Goal: Task Accomplishment & Management: Manage account settings

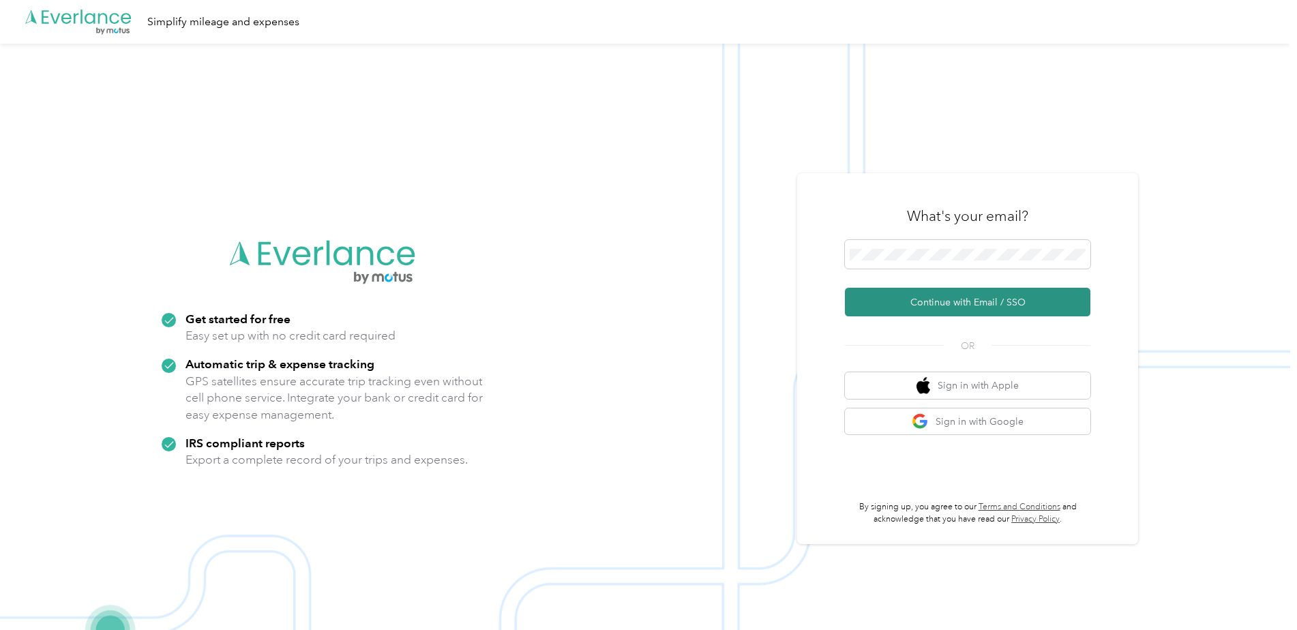
click at [915, 299] on button "Continue with Email / SSO" at bounding box center [968, 302] width 246 height 29
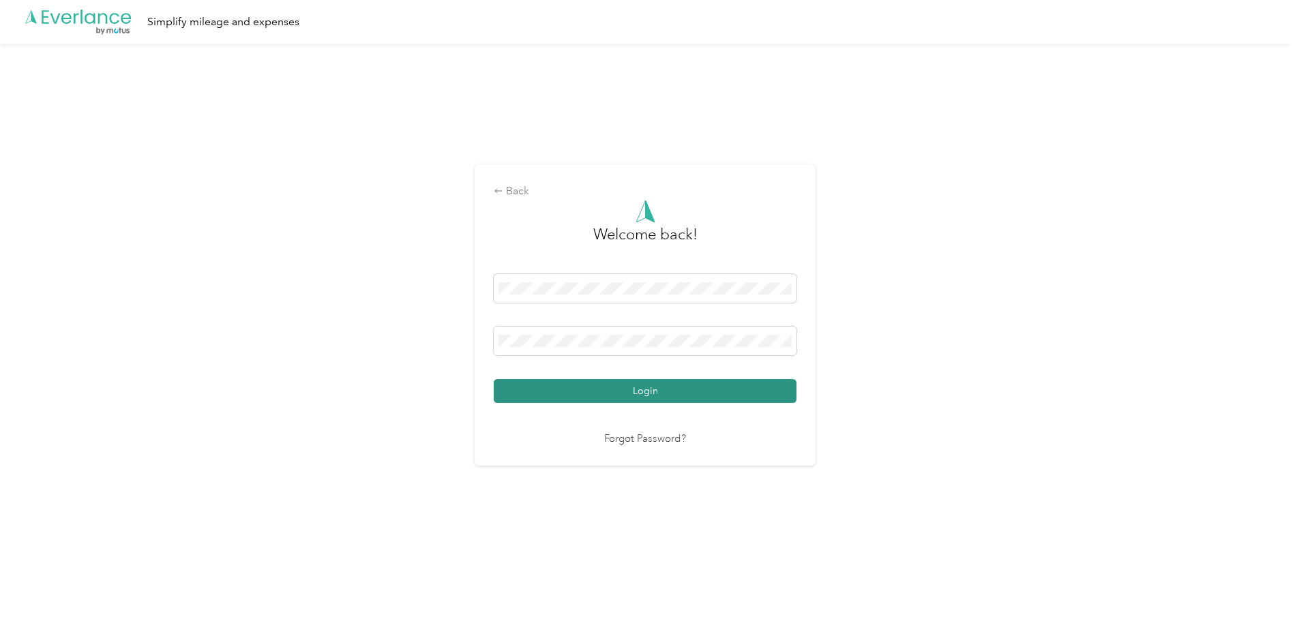
click at [619, 398] on button "Login" at bounding box center [645, 391] width 303 height 24
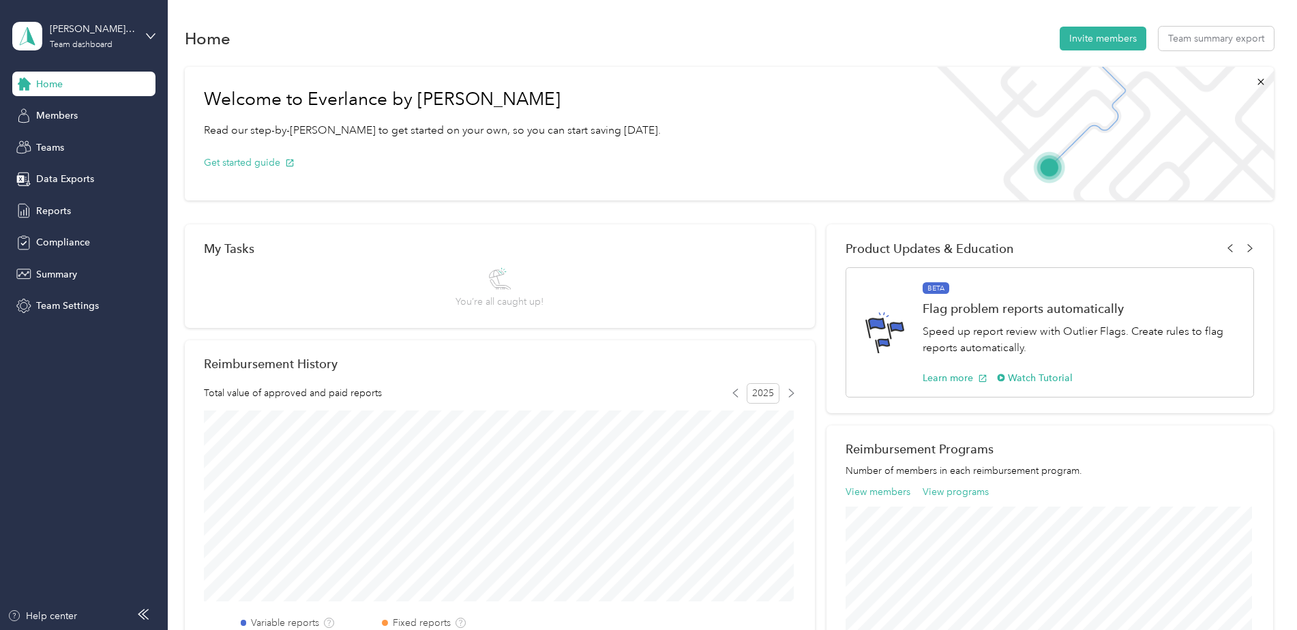
click at [65, 78] on div "Home" at bounding box center [83, 84] width 143 height 25
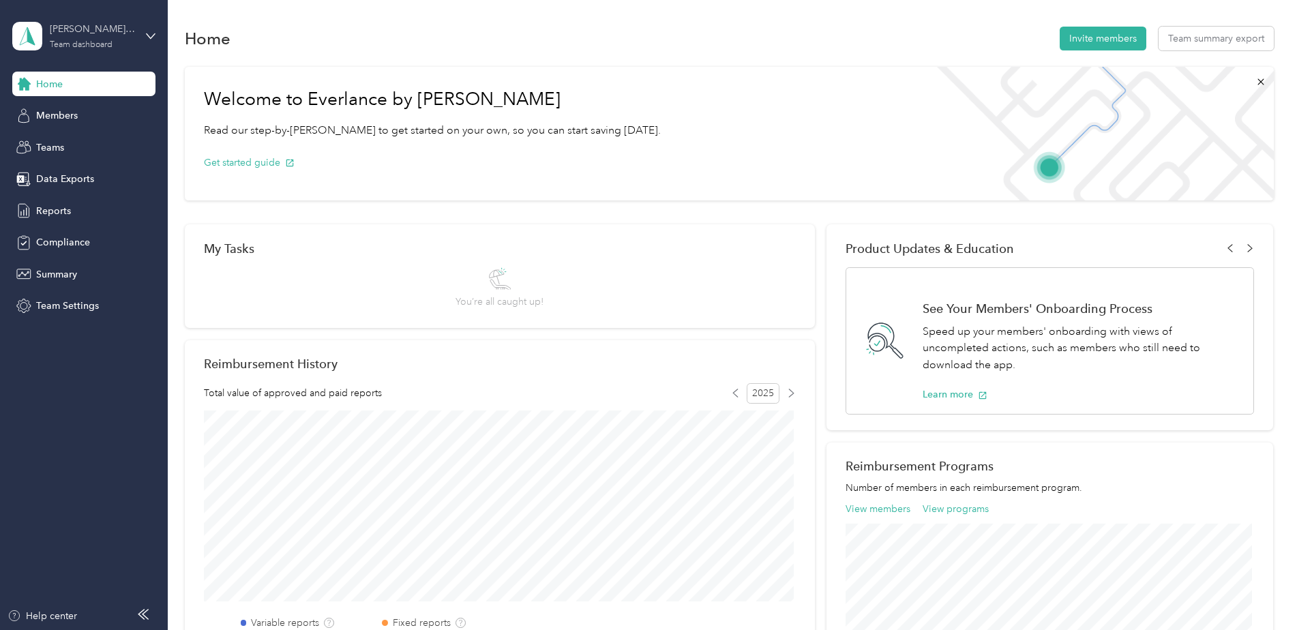
click at [61, 33] on div "[PERSON_NAME] team" at bounding box center [92, 29] width 85 height 14
click at [77, 141] on div "Personal dashboard" at bounding box center [68, 139] width 86 height 14
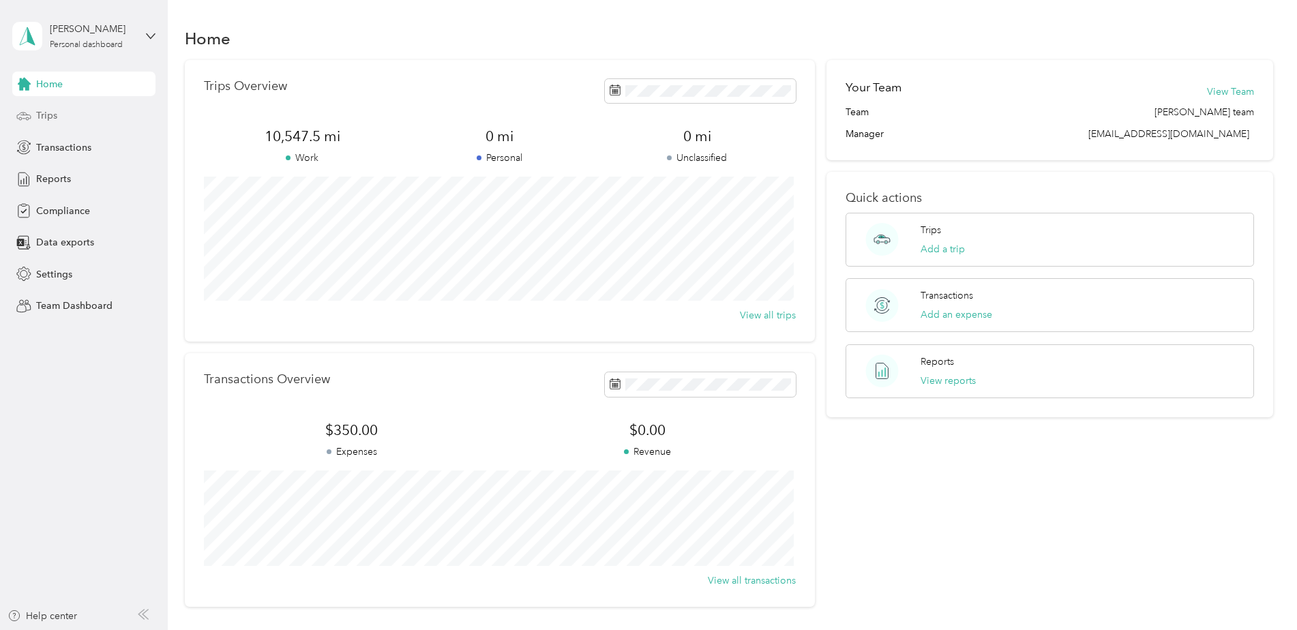
click at [27, 112] on icon at bounding box center [23, 115] width 15 height 15
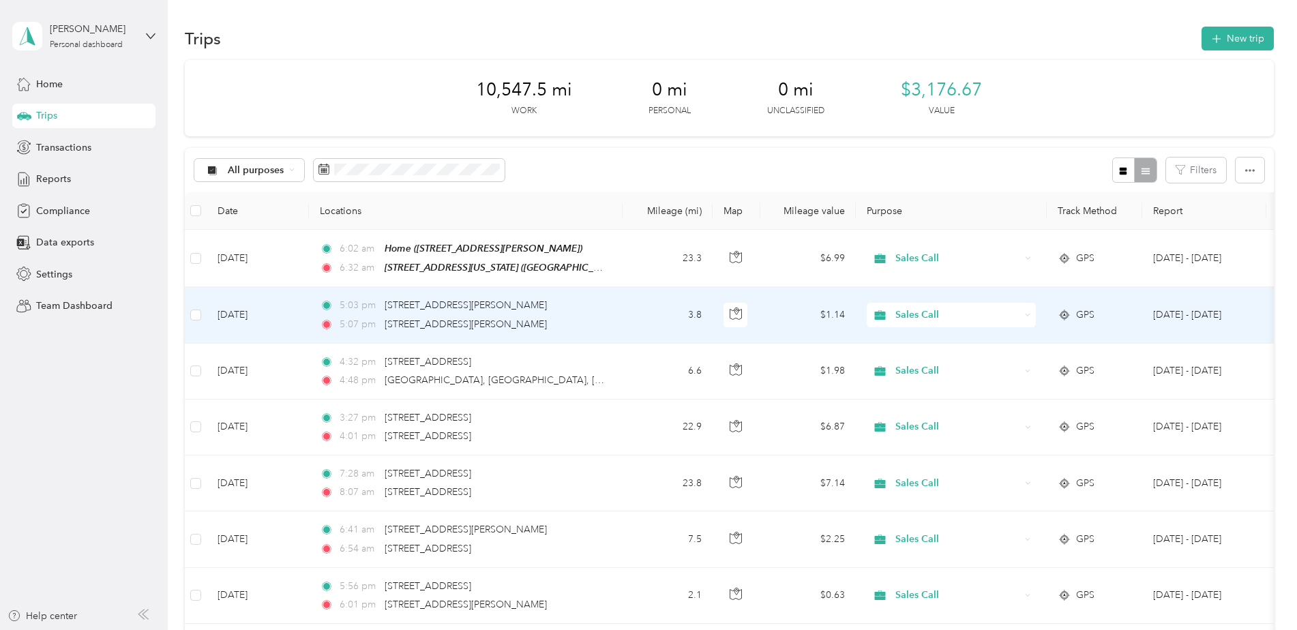
click at [202, 312] on td at bounding box center [196, 315] width 22 height 56
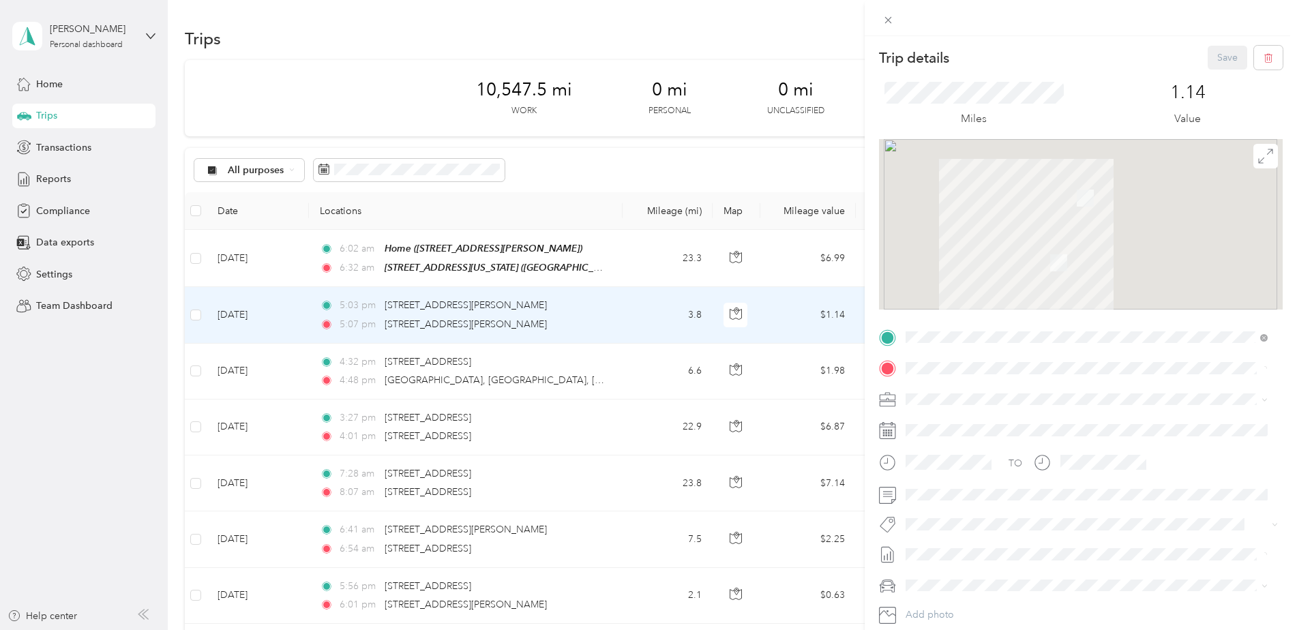
click at [196, 314] on div "Trip details Save This trip cannot be edited because it is either under review,…" at bounding box center [648, 315] width 1297 height 630
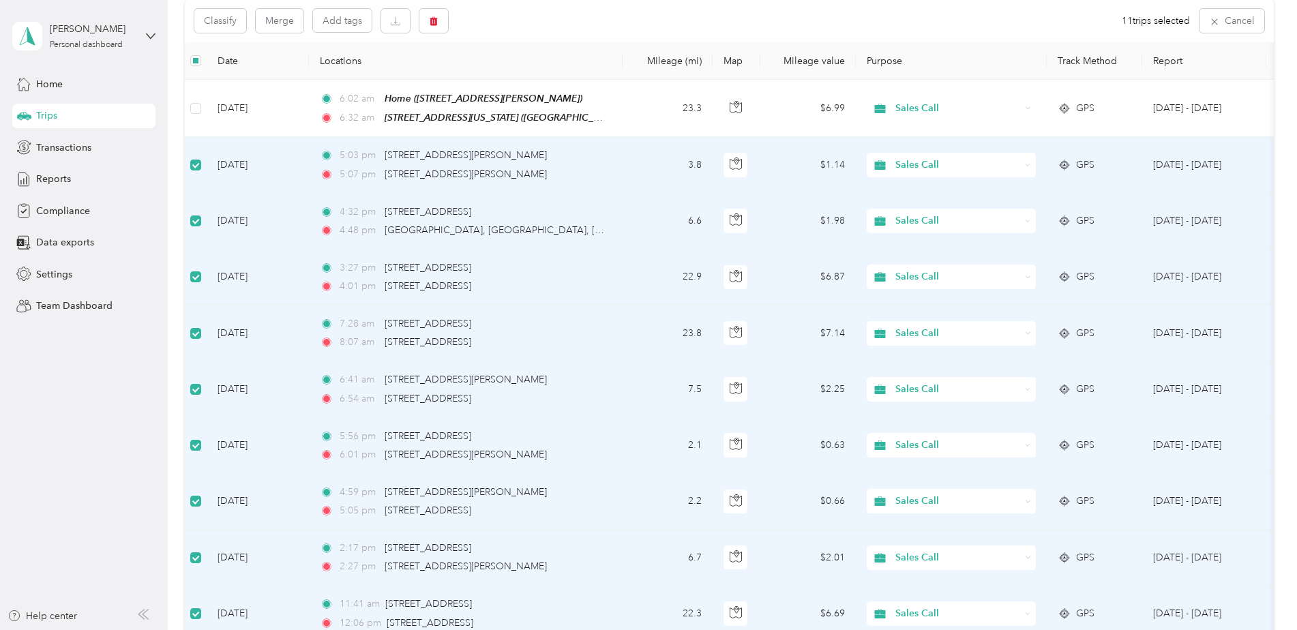
scroll to position [68, 0]
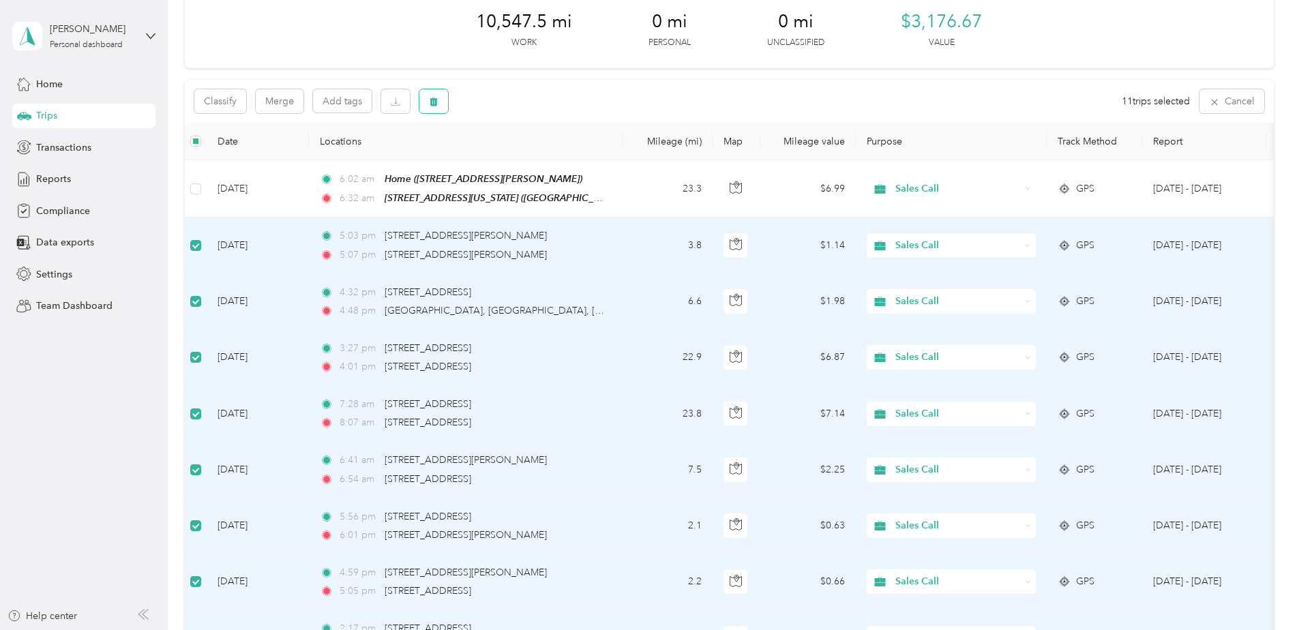
click at [439, 102] on icon "button" at bounding box center [434, 102] width 10 height 10
click at [535, 162] on button "Yes" at bounding box center [537, 158] width 27 height 22
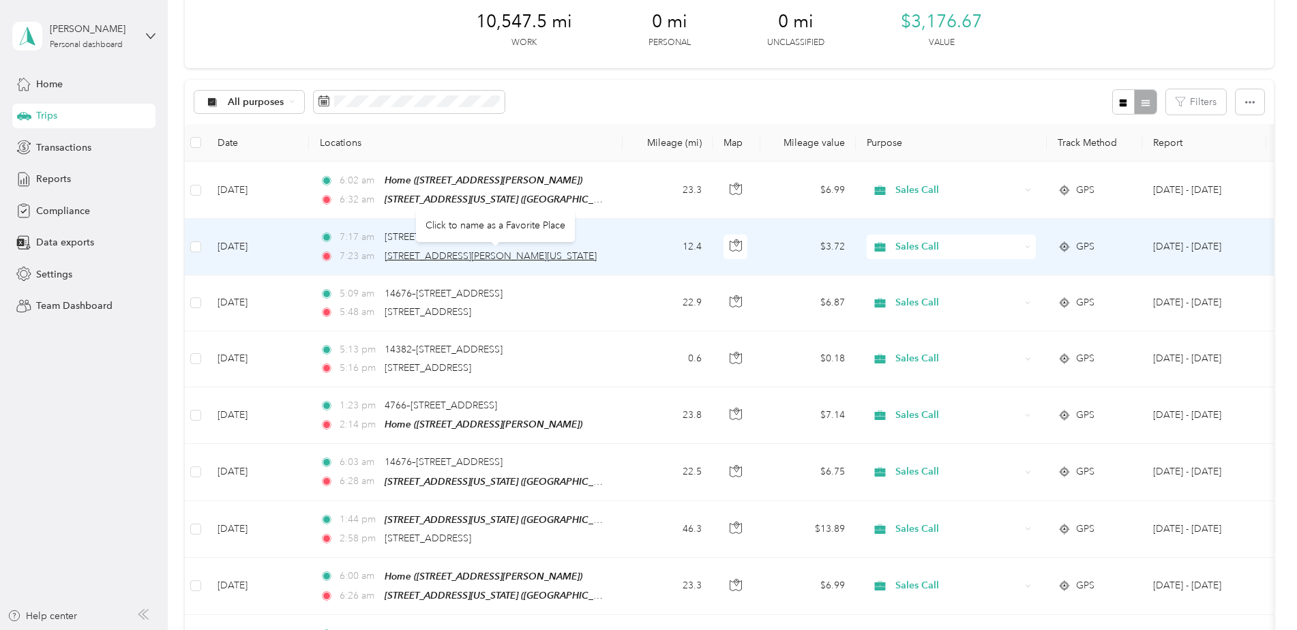
click at [527, 256] on span "[STREET_ADDRESS][PERSON_NAME][US_STATE]" at bounding box center [491, 256] width 212 height 12
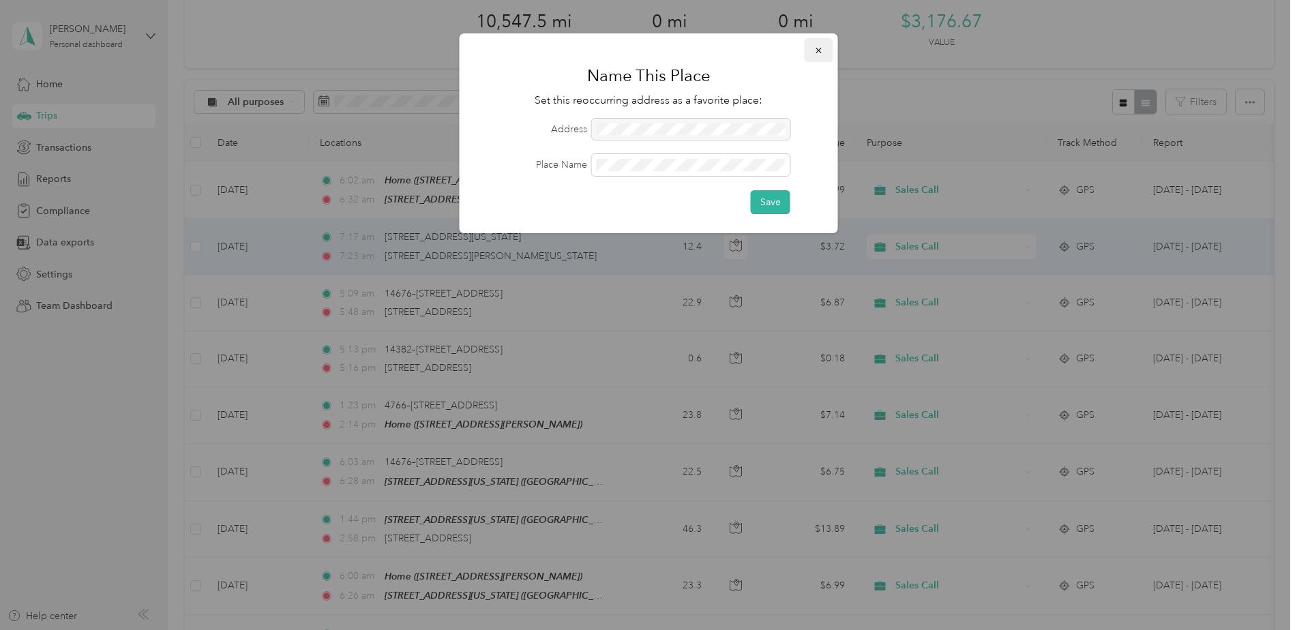
click at [818, 53] on icon "button" at bounding box center [819, 51] width 10 height 10
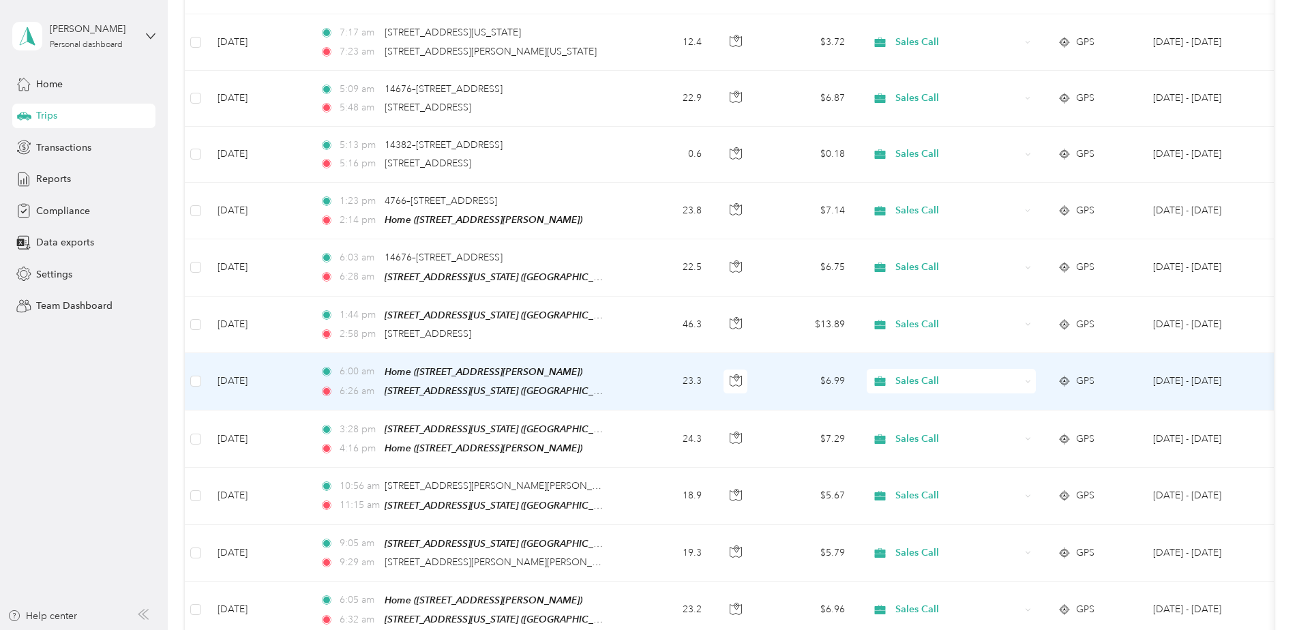
scroll to position [0, 0]
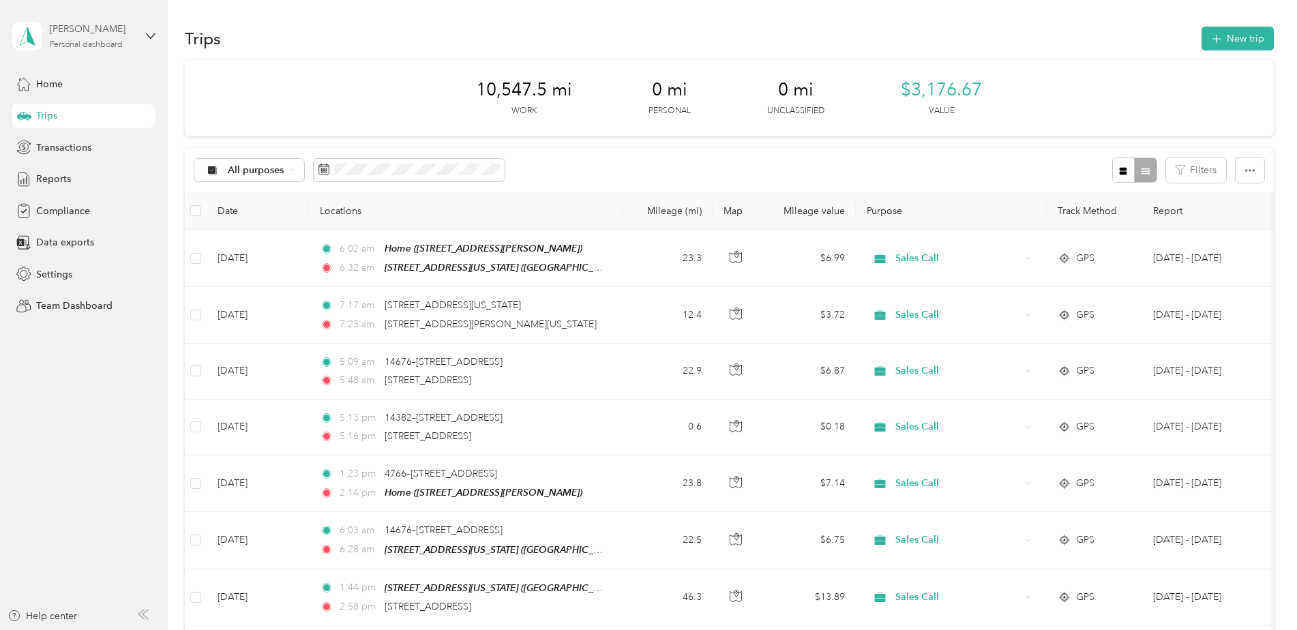
click at [94, 33] on div "[PERSON_NAME]" at bounding box center [92, 29] width 85 height 14
click at [78, 115] on div "Team dashboard" at bounding box center [156, 107] width 268 height 24
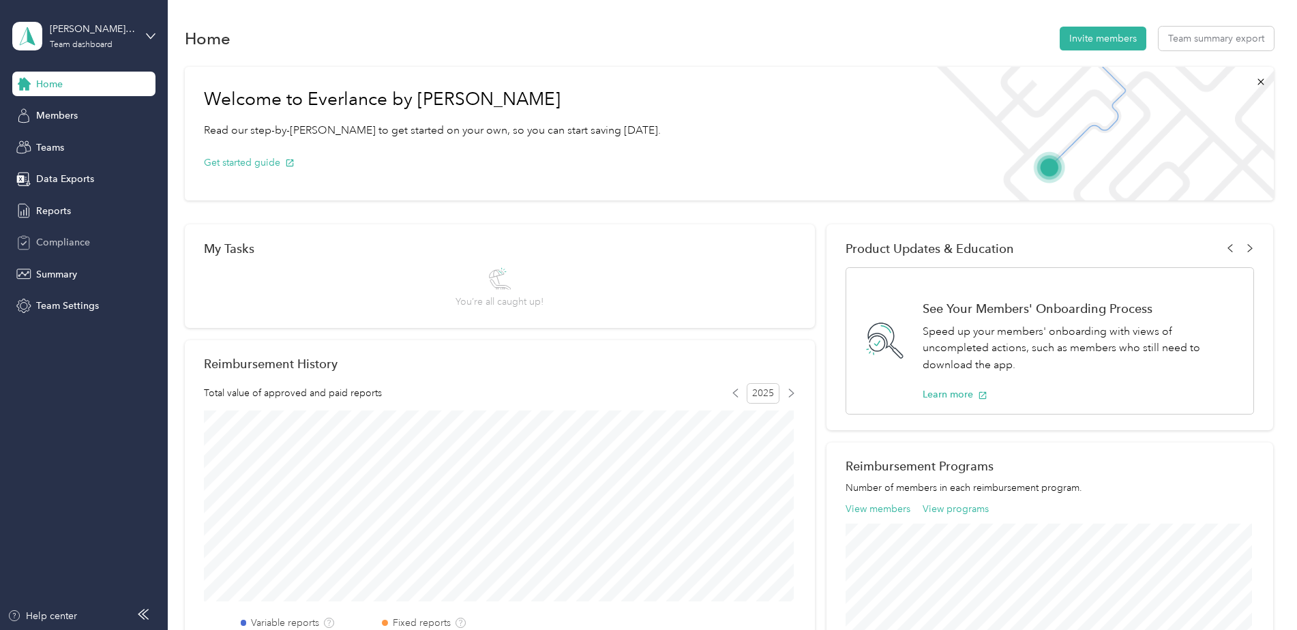
click at [72, 242] on span "Compliance" at bounding box center [63, 242] width 54 height 14
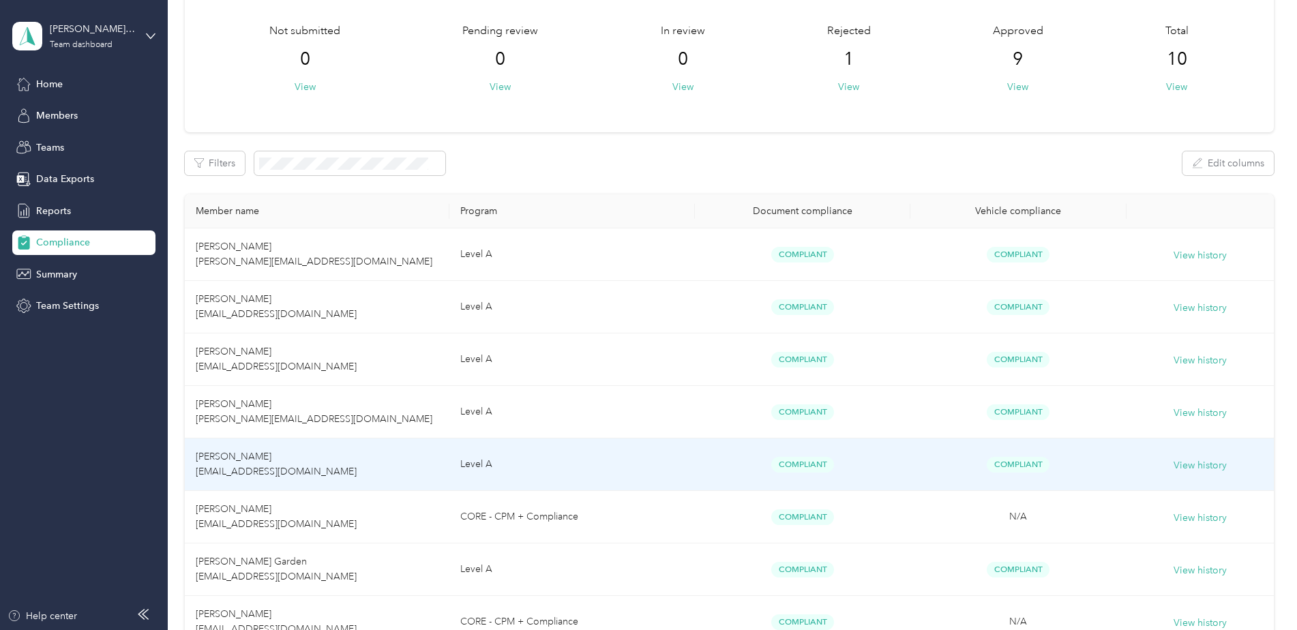
scroll to position [42, 0]
